Goal: Find specific page/section: Find specific page/section

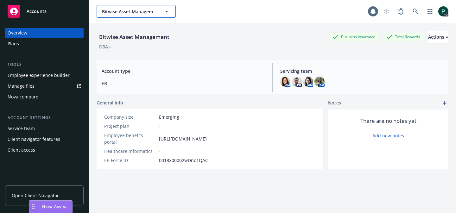
click at [147, 10] on span "Bitwise Asset Management" at bounding box center [129, 11] width 55 height 7
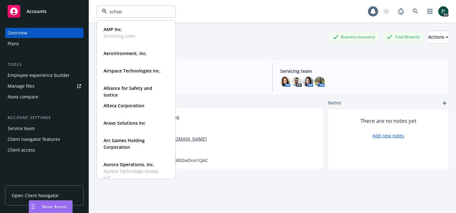
type input "school"
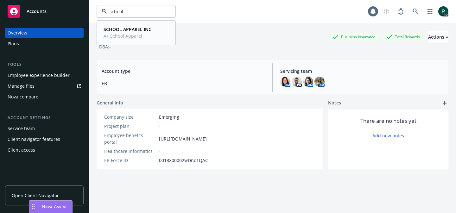
click at [135, 30] on strong "SCHOOL APPAREL INC" at bounding box center [128, 29] width 48 height 6
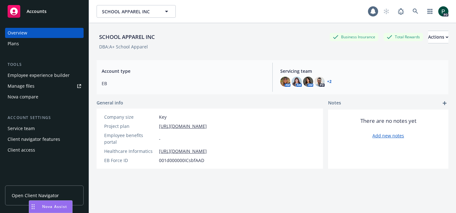
click at [46, 85] on link "Manage files" at bounding box center [44, 86] width 79 height 10
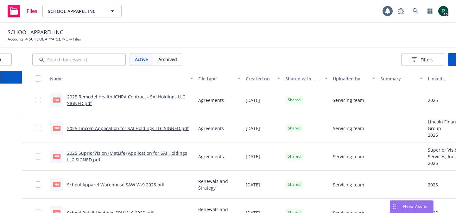
scroll to position [0, 124]
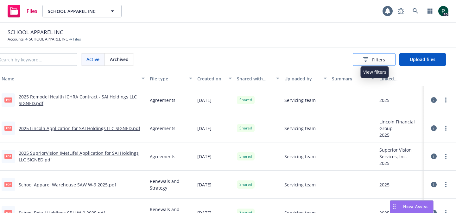
click at [380, 60] on span "Filters" at bounding box center [378, 59] width 13 height 7
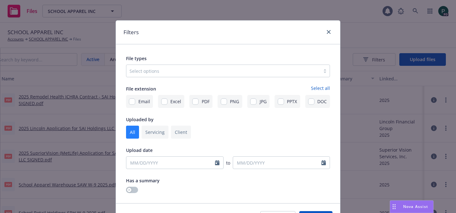
click at [211, 72] on div at bounding box center [222, 71] width 187 height 8
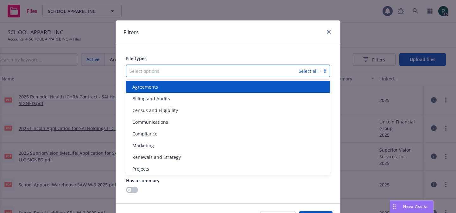
click at [206, 89] on div "Agreements" at bounding box center [228, 87] width 196 height 7
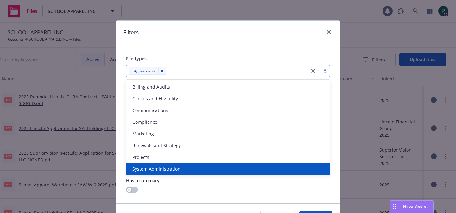
click at [322, 191] on div at bounding box center [228, 190] width 204 height 6
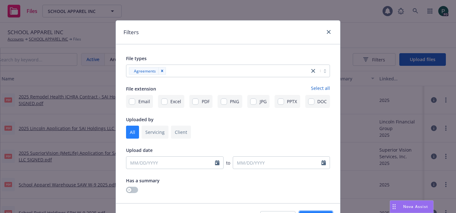
click at [317, 211] on button "Apply" at bounding box center [315, 217] width 33 height 13
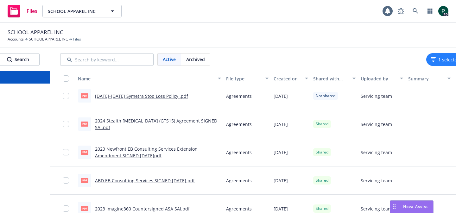
scroll to position [228, 0]
click at [166, 148] on link "2023 Newfront EB Consulting Services Extension Amendment SIGNED 2023.07.31.pdf" at bounding box center [146, 151] width 103 height 13
